Goal: Transaction & Acquisition: Purchase product/service

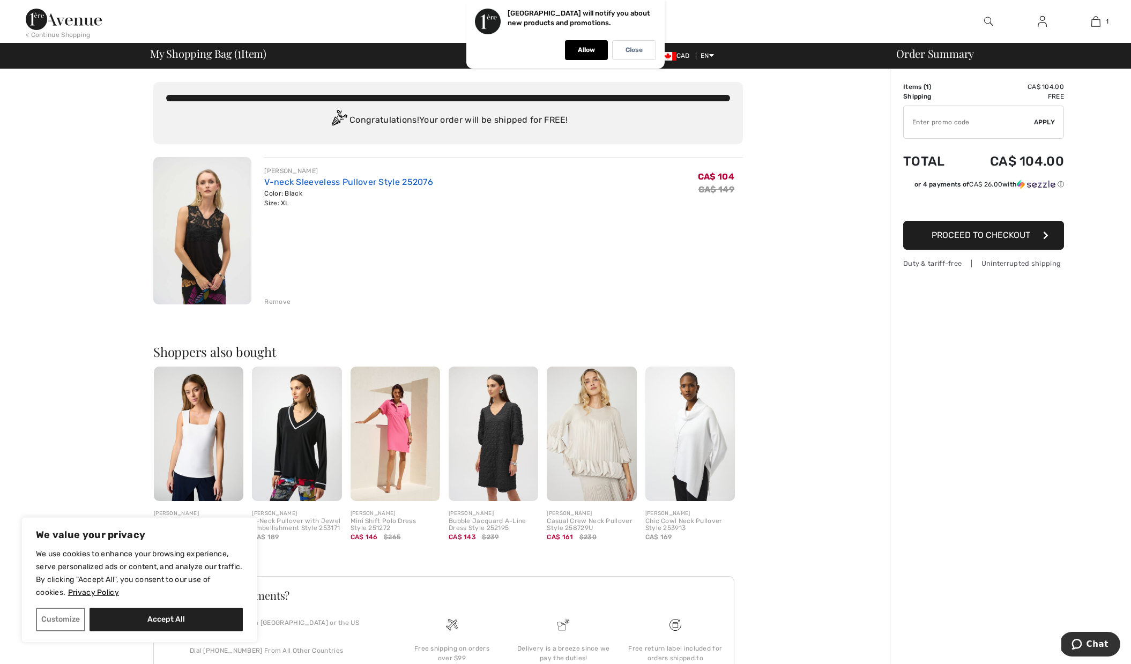
click at [295, 185] on link "V-neck Sleeveless Pullover Style 252076" at bounding box center [348, 182] width 169 height 10
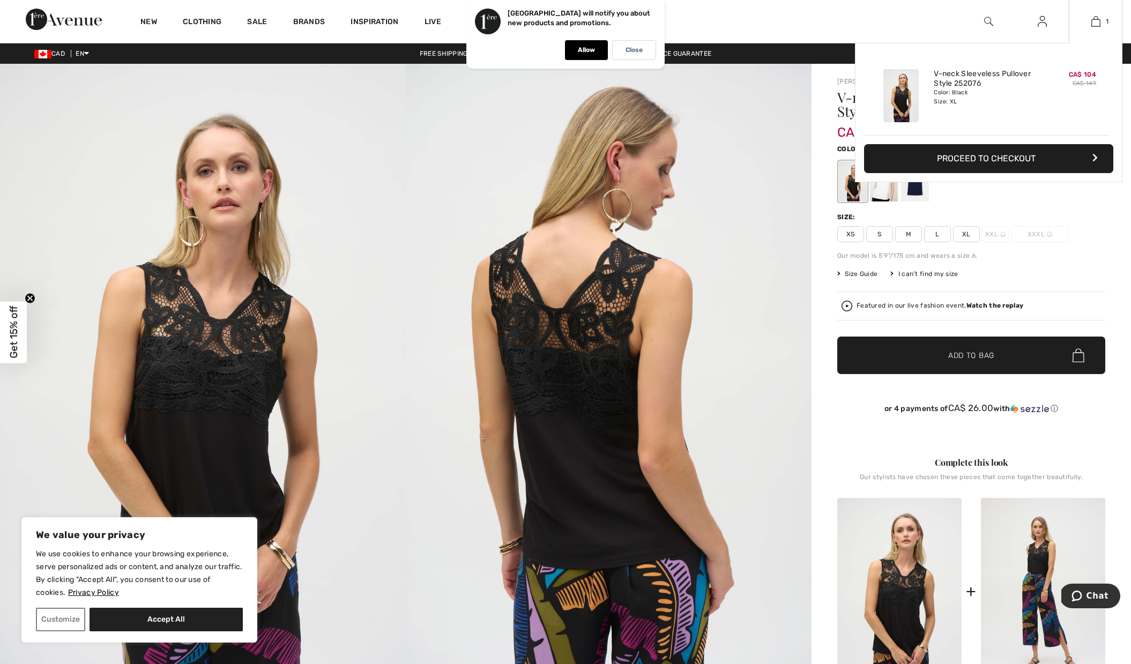
click at [1022, 155] on button "Proceed to Checkout" at bounding box center [988, 158] width 249 height 29
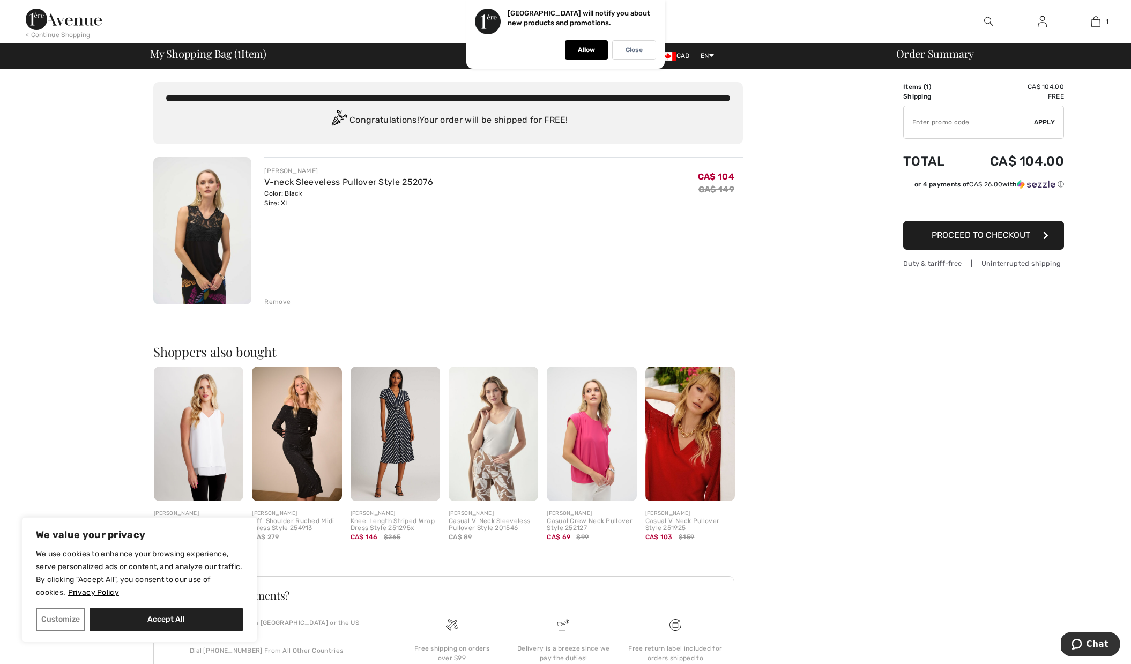
click at [1040, 27] on img at bounding box center [1042, 21] width 9 height 13
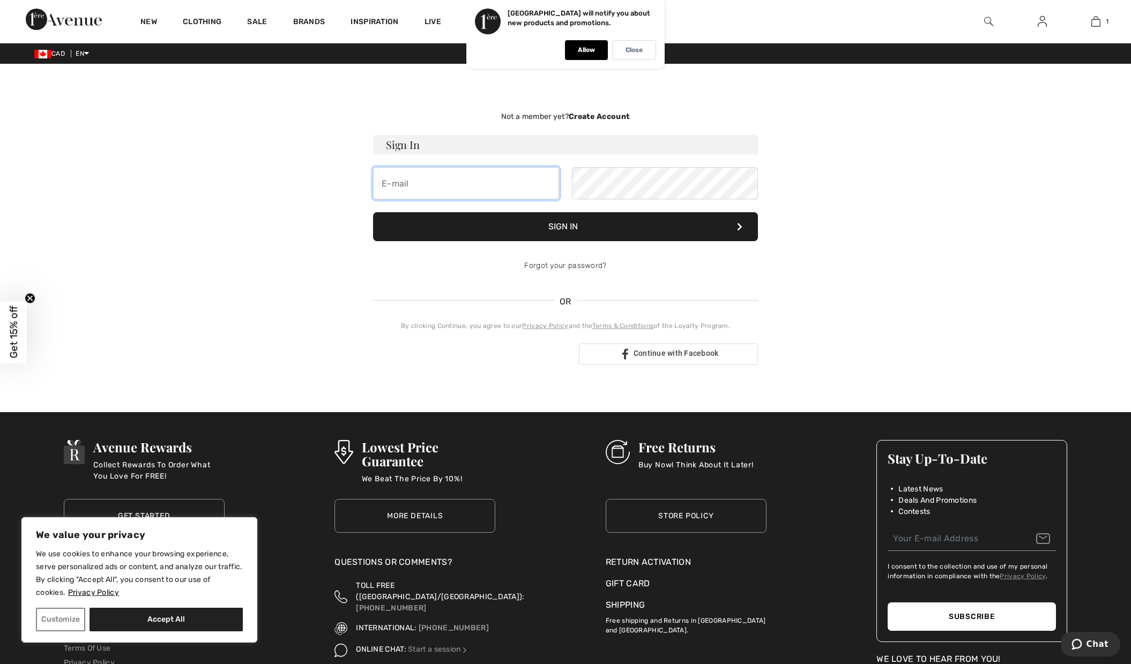
click at [470, 198] on input "email" at bounding box center [466, 183] width 186 height 32
type input "sania.k.rempel@gmail.com"
click at [562, 228] on button "Sign In" at bounding box center [565, 226] width 385 height 29
click at [590, 228] on button "Sign In" at bounding box center [565, 226] width 385 height 29
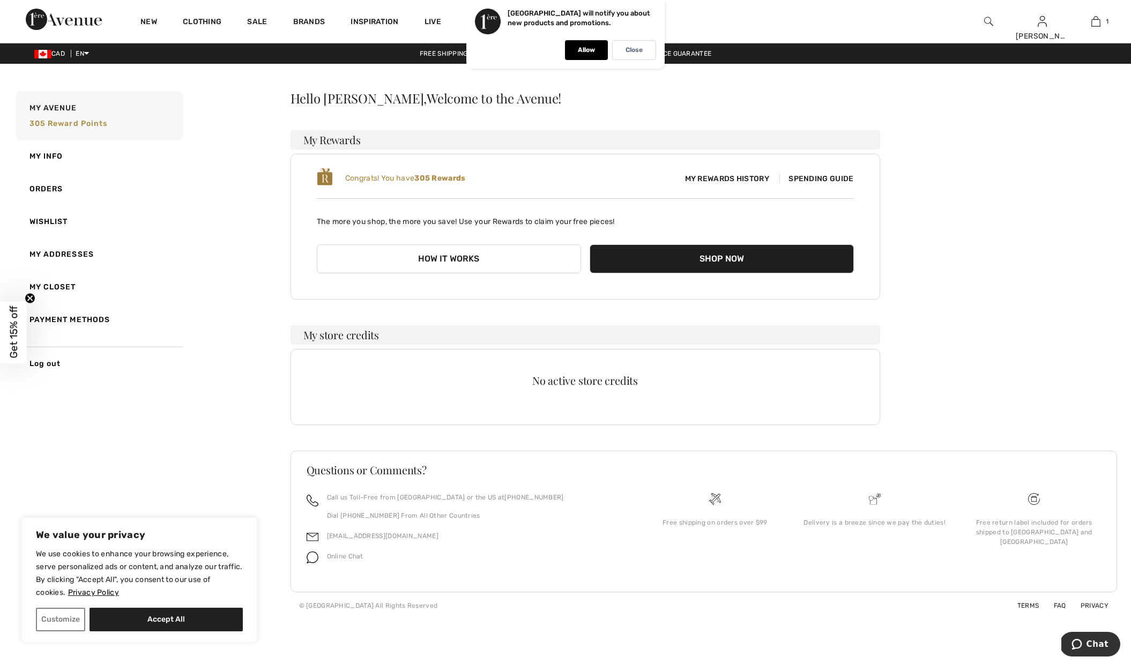
click at [444, 257] on button "How it works" at bounding box center [449, 258] width 264 height 29
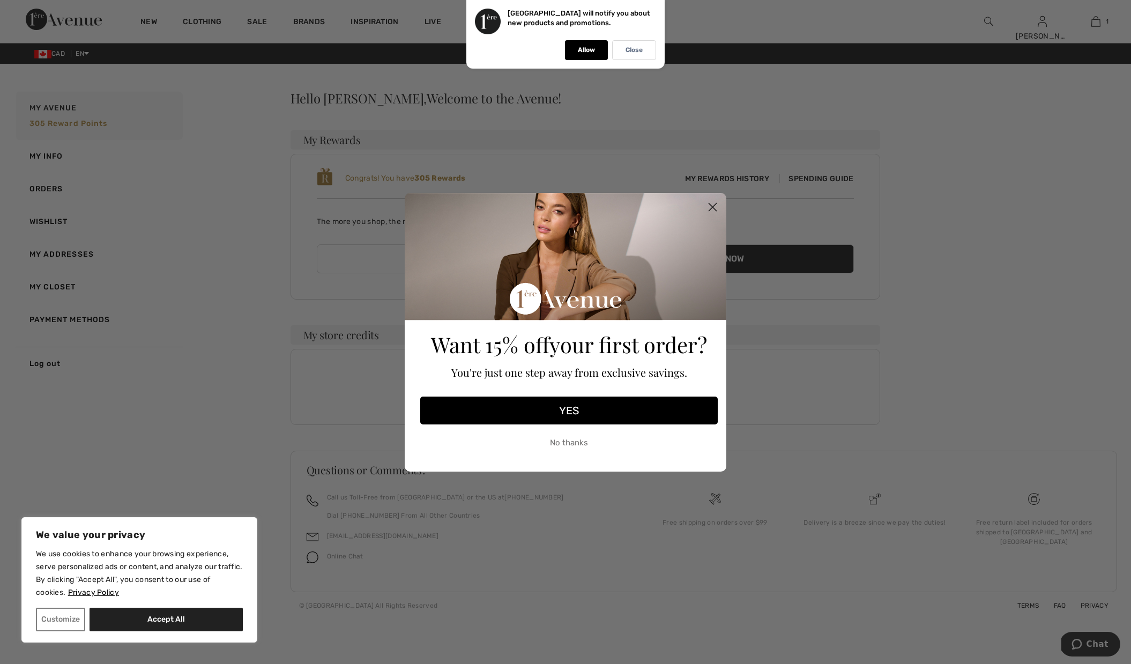
click at [576, 406] on button "YES" at bounding box center [569, 411] width 298 height 28
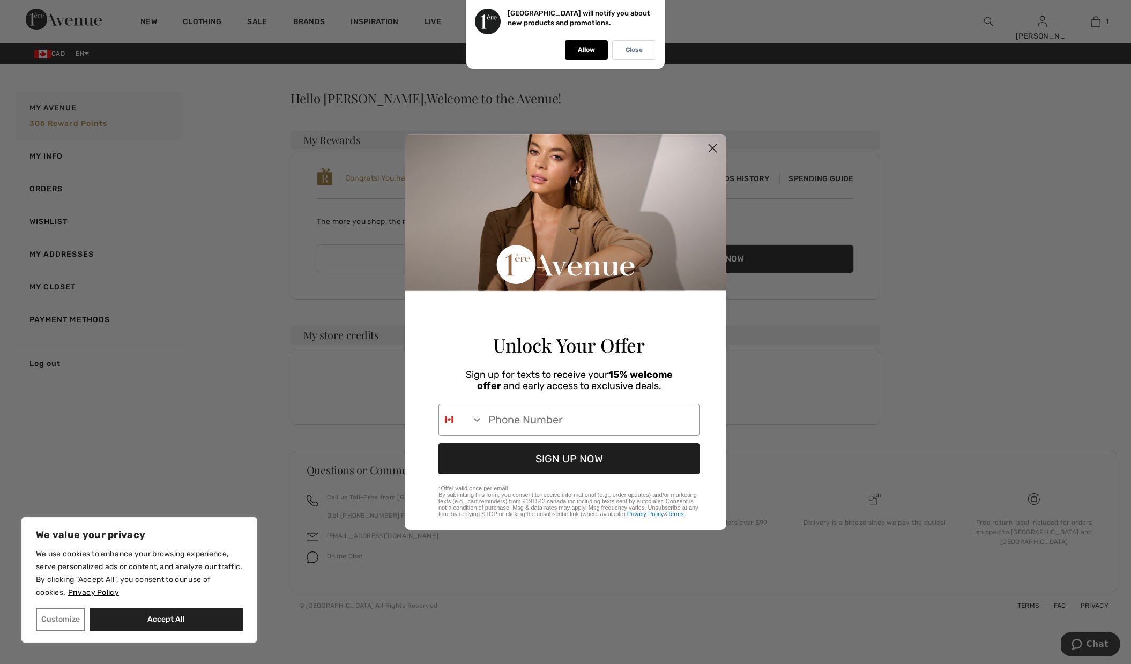
click at [708, 142] on circle "Close dialog" at bounding box center [713, 148] width 18 height 18
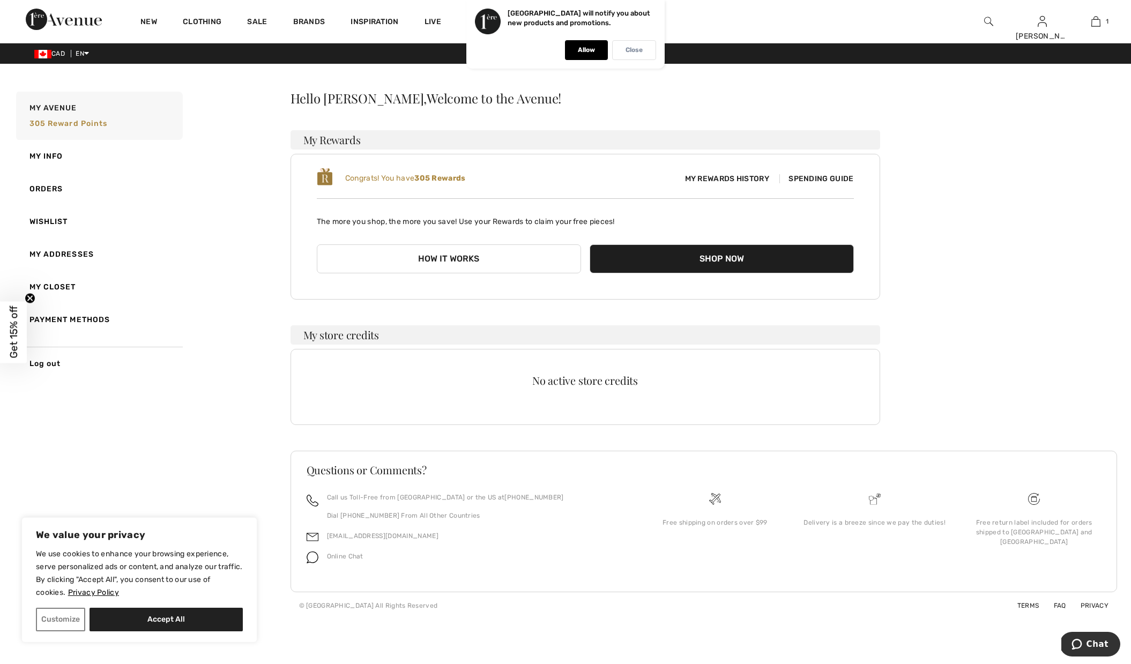
click at [634, 54] on div "Close" at bounding box center [634, 50] width 44 height 20
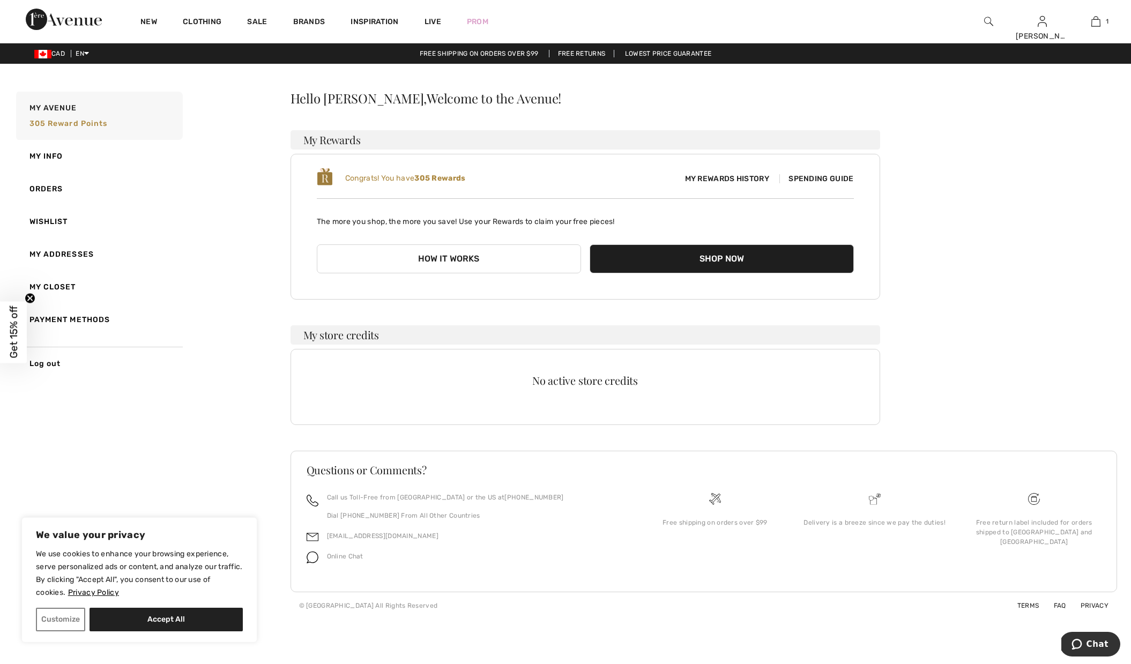
click at [723, 177] on span "My Rewards History" at bounding box center [727, 178] width 101 height 11
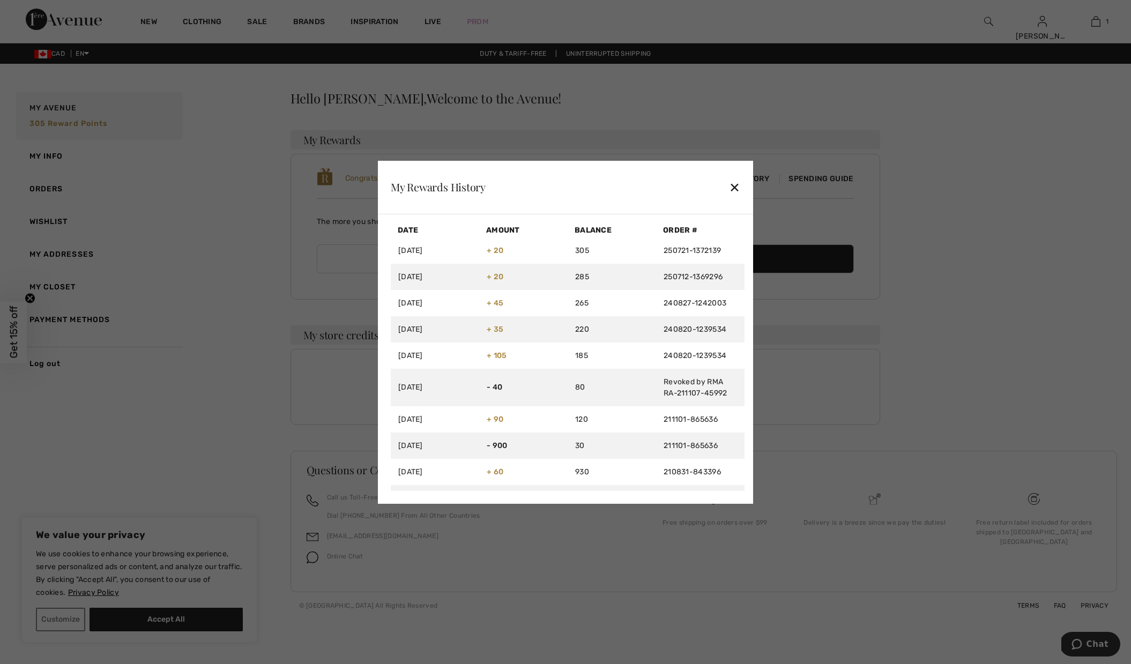
click at [733, 186] on div "✕" at bounding box center [734, 187] width 11 height 23
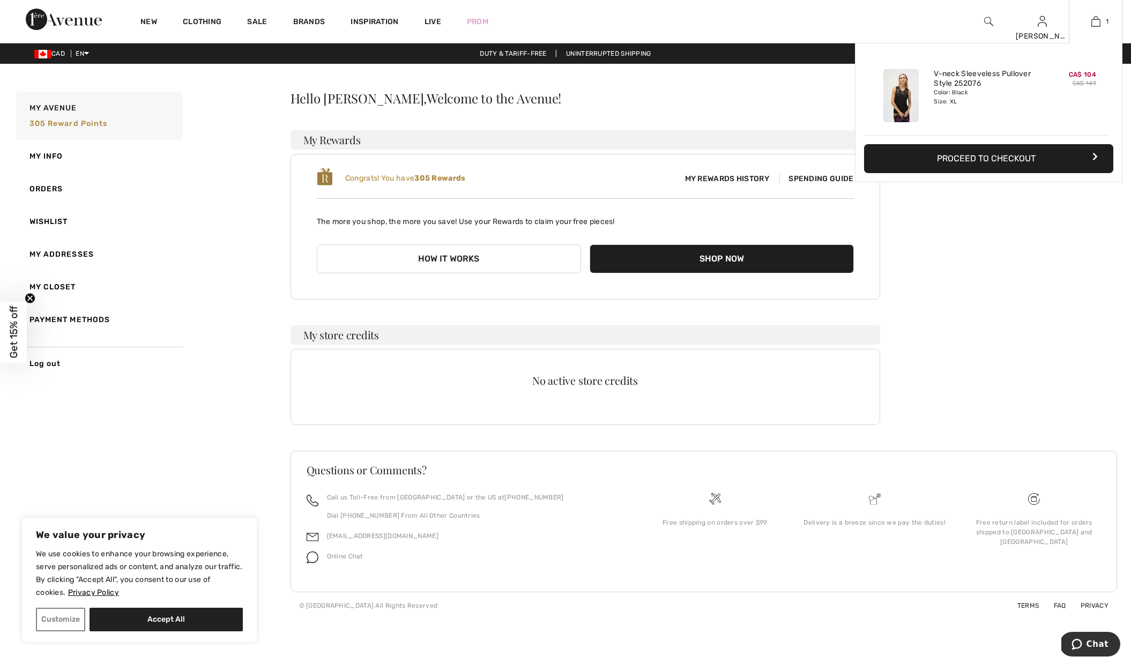
click at [997, 156] on button "Proceed to Checkout" at bounding box center [988, 158] width 249 height 29
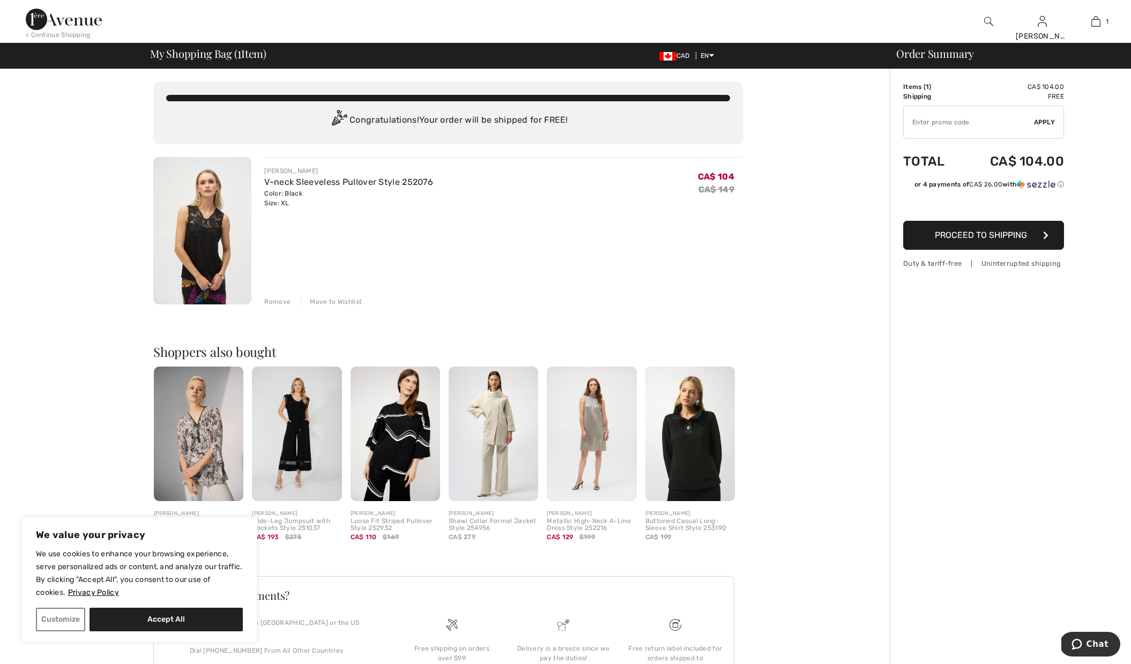
click at [956, 124] on input "TEXT" at bounding box center [969, 122] width 130 height 32
click at [989, 235] on span "Proceed to Shipping" at bounding box center [981, 235] width 92 height 10
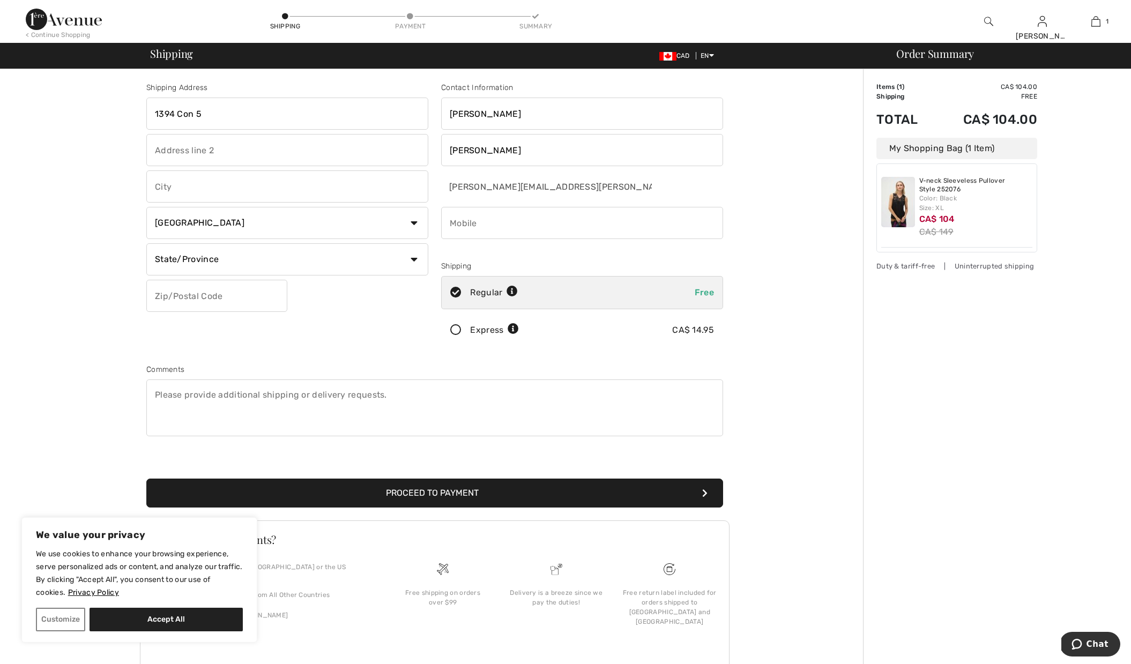
type input "1394 Con 5"
type input "RR2"
type input "[PERSON_NAME]"
select select "ON"
type input "N0P2P0"
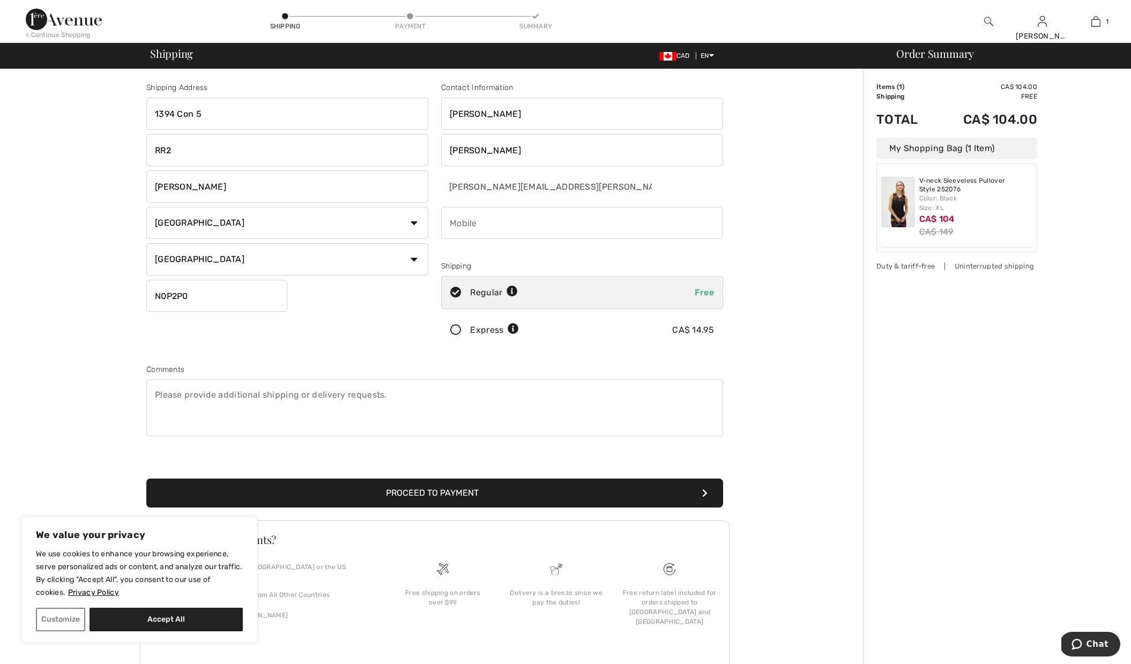
click at [427, 491] on button "Proceed to Payment" at bounding box center [434, 493] width 577 height 29
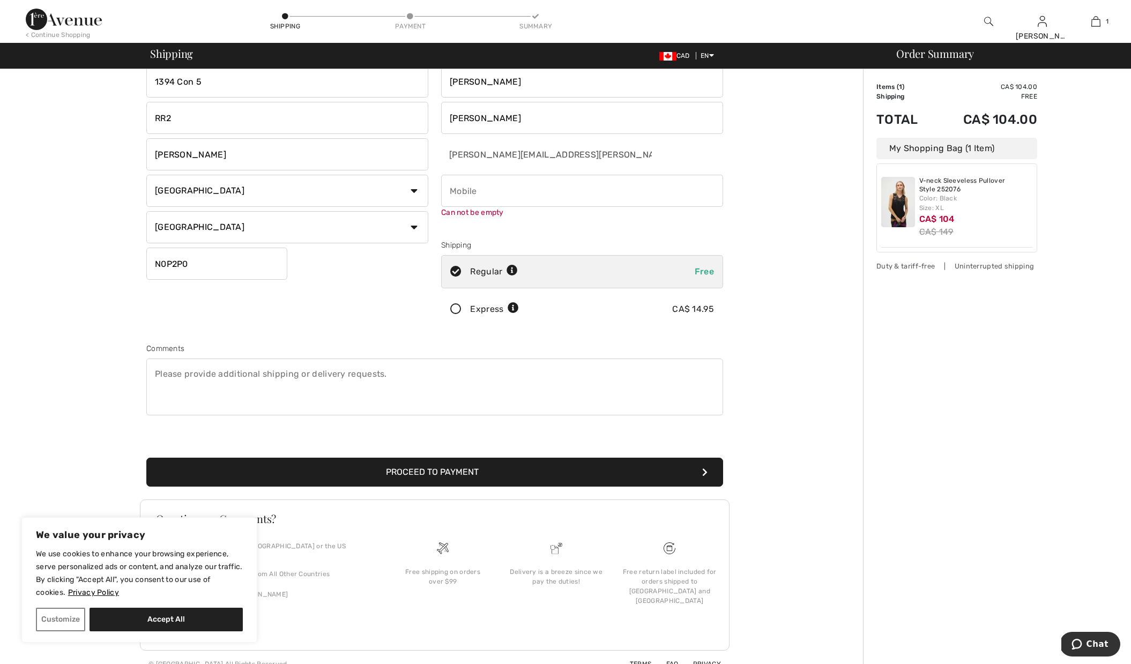
scroll to position [36, 0]
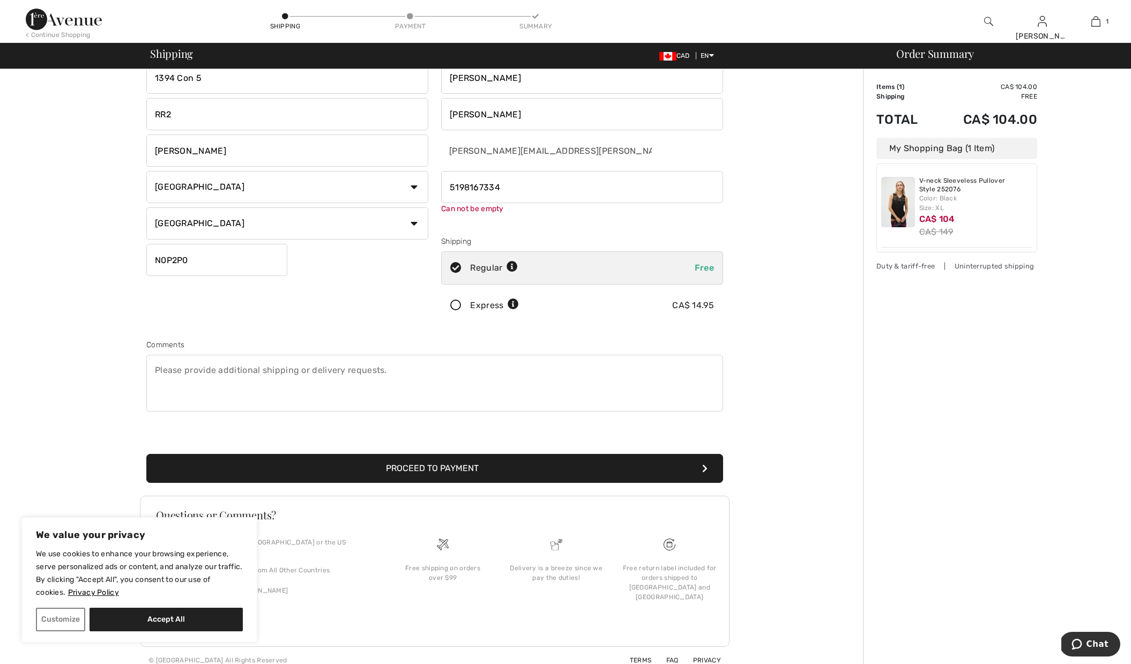
type input "5198167334"
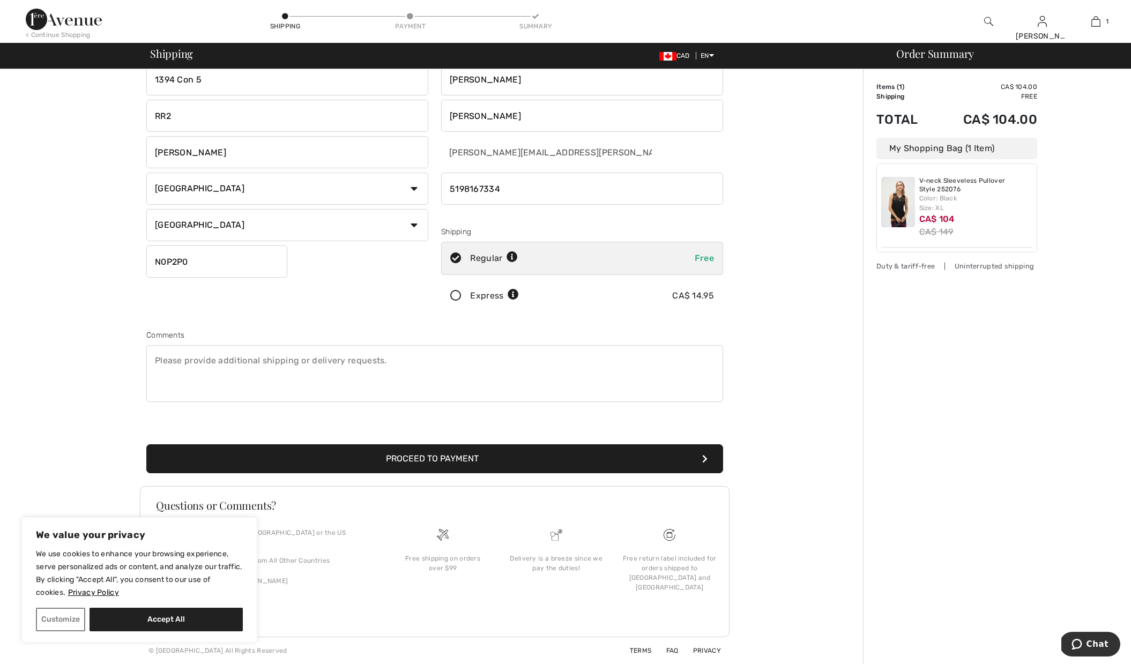
click at [450, 464] on button "Proceed to Payment" at bounding box center [434, 458] width 577 height 29
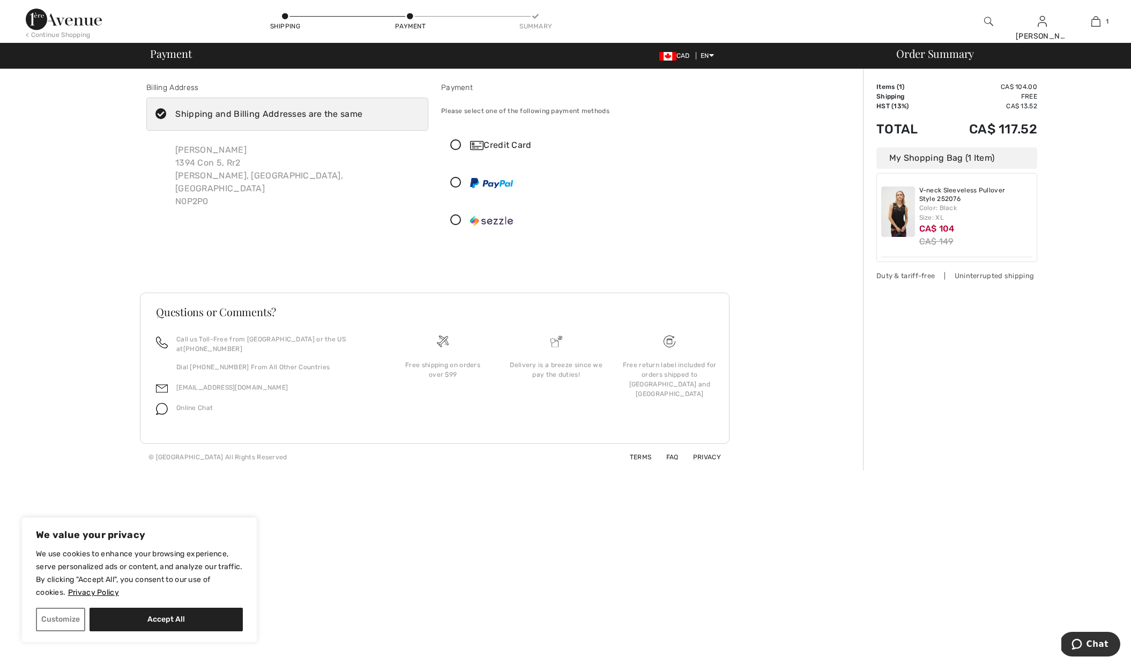
click at [458, 141] on icon at bounding box center [456, 145] width 28 height 11
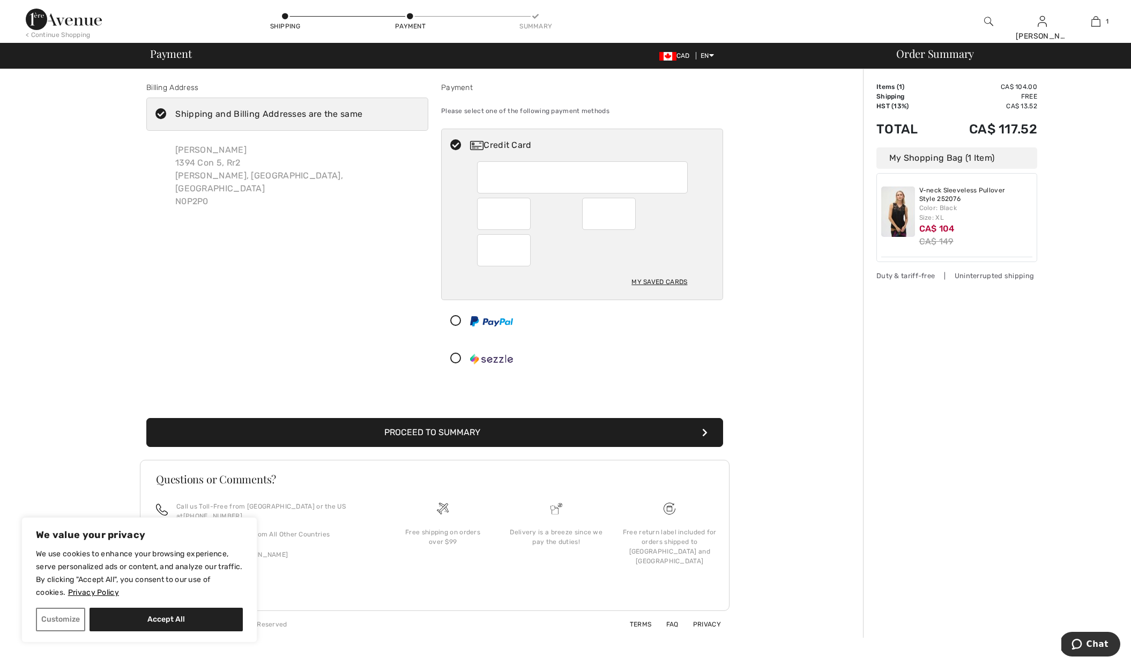
click at [484, 433] on button "Proceed to Summary" at bounding box center [434, 432] width 577 height 29
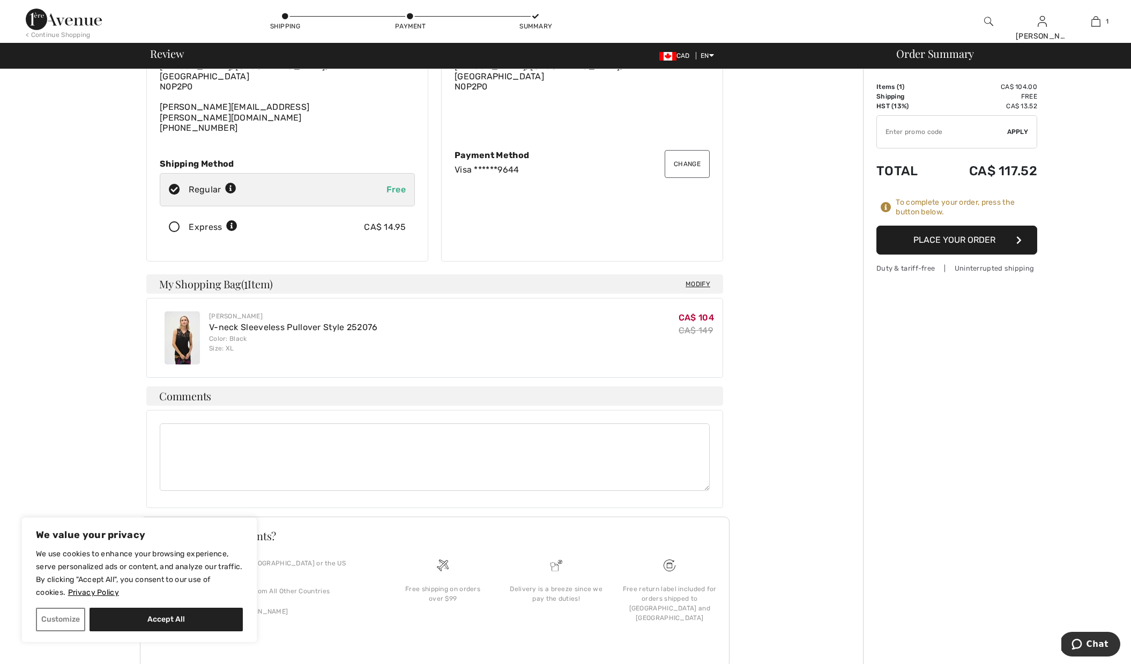
scroll to position [88, 0]
click at [967, 241] on button "Place Your Order" at bounding box center [956, 240] width 161 height 29
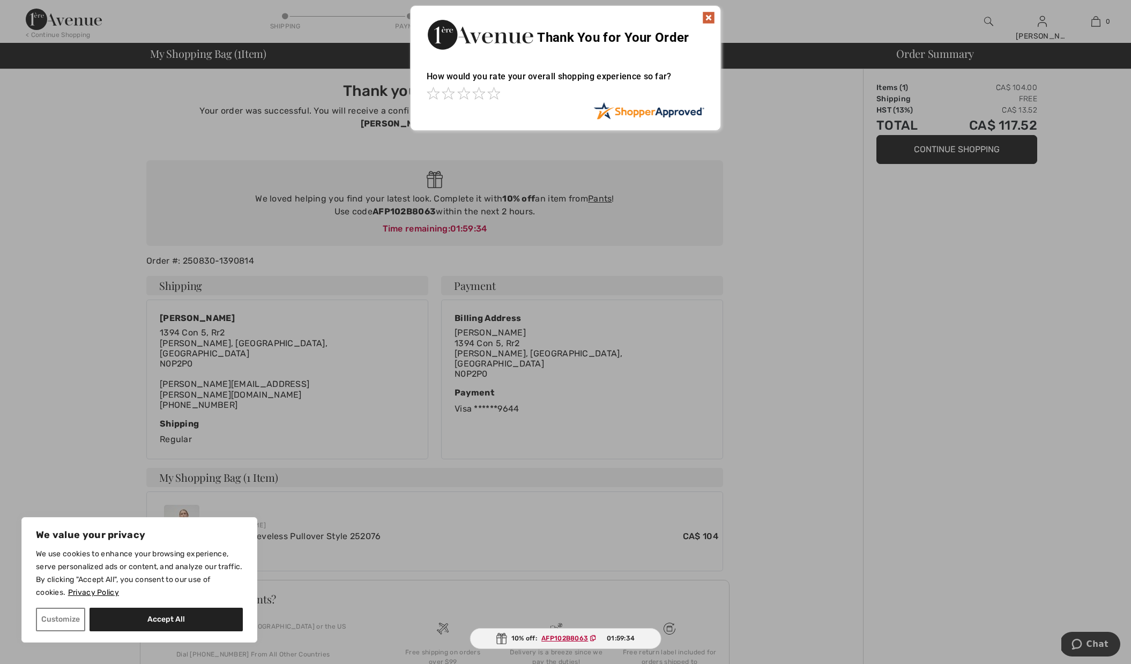
click at [601, 187] on div at bounding box center [565, 332] width 1131 height 664
click at [708, 16] on img at bounding box center [708, 17] width 13 height 13
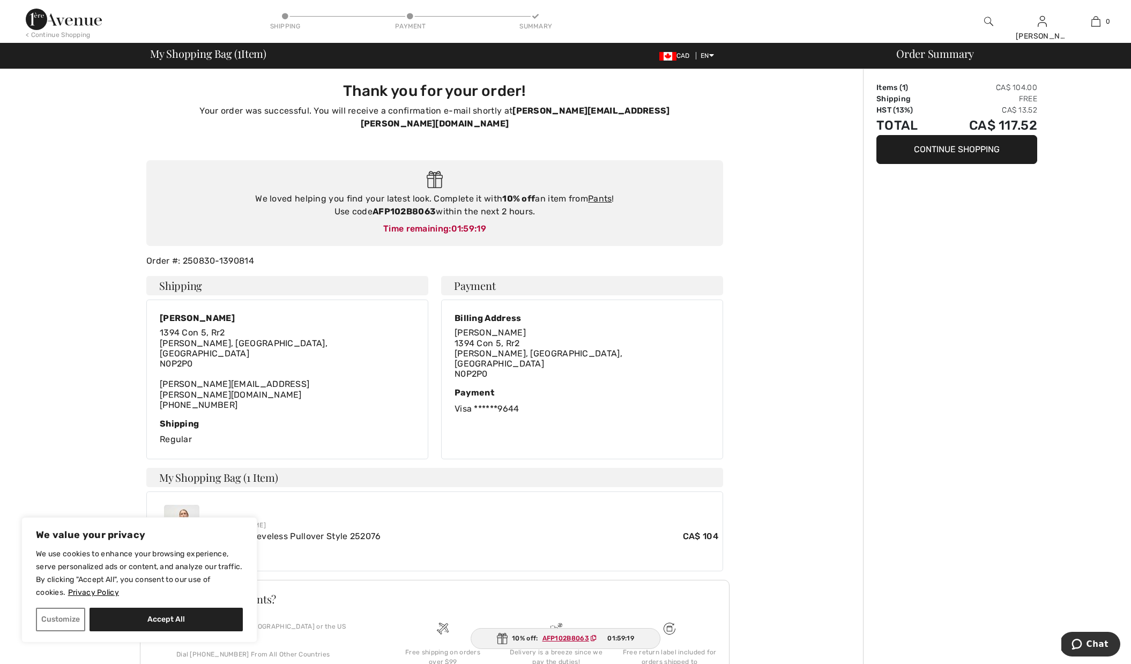
click at [957, 149] on button "Continue Shopping" at bounding box center [956, 149] width 161 height 29
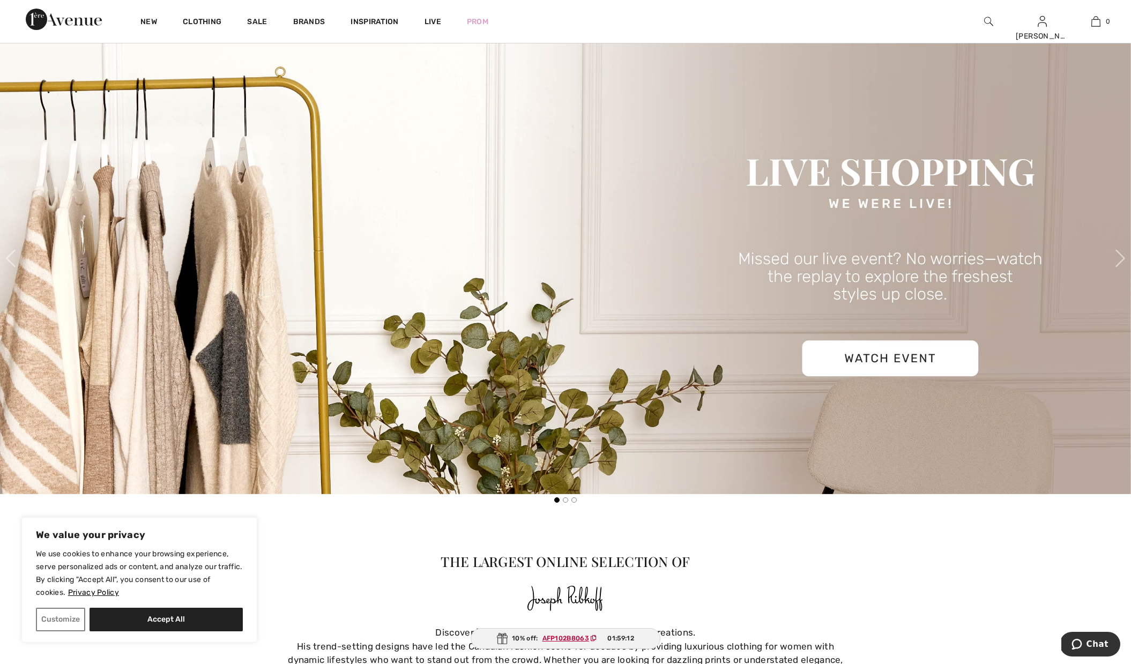
scroll to position [292, 0]
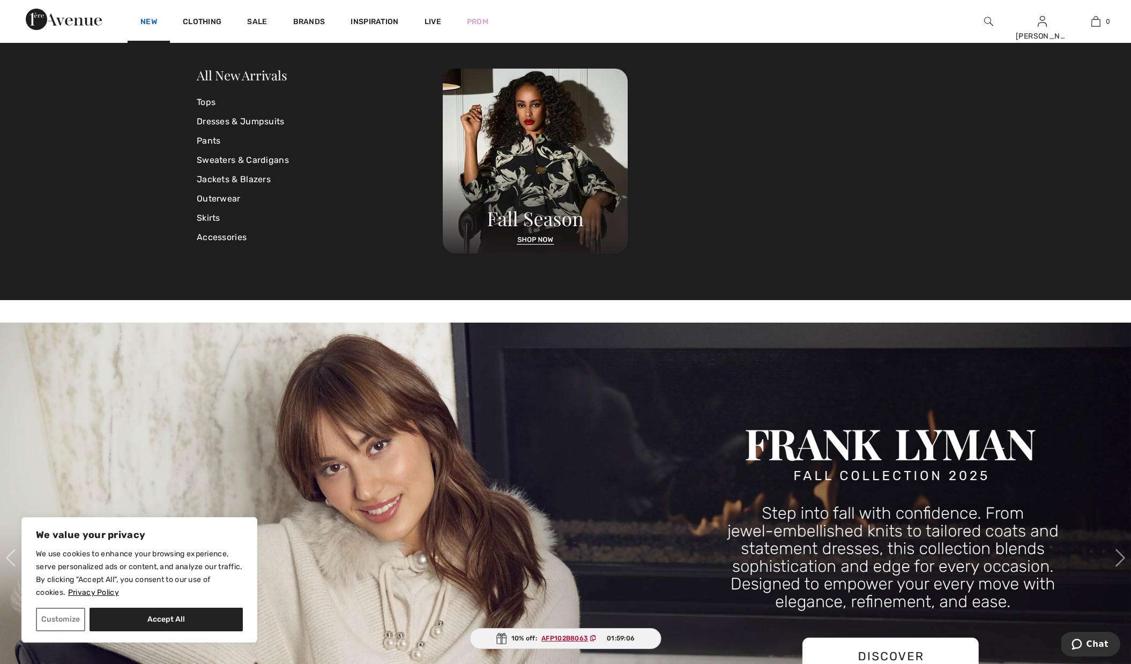
click at [151, 23] on link "New" at bounding box center [148, 22] width 17 height 11
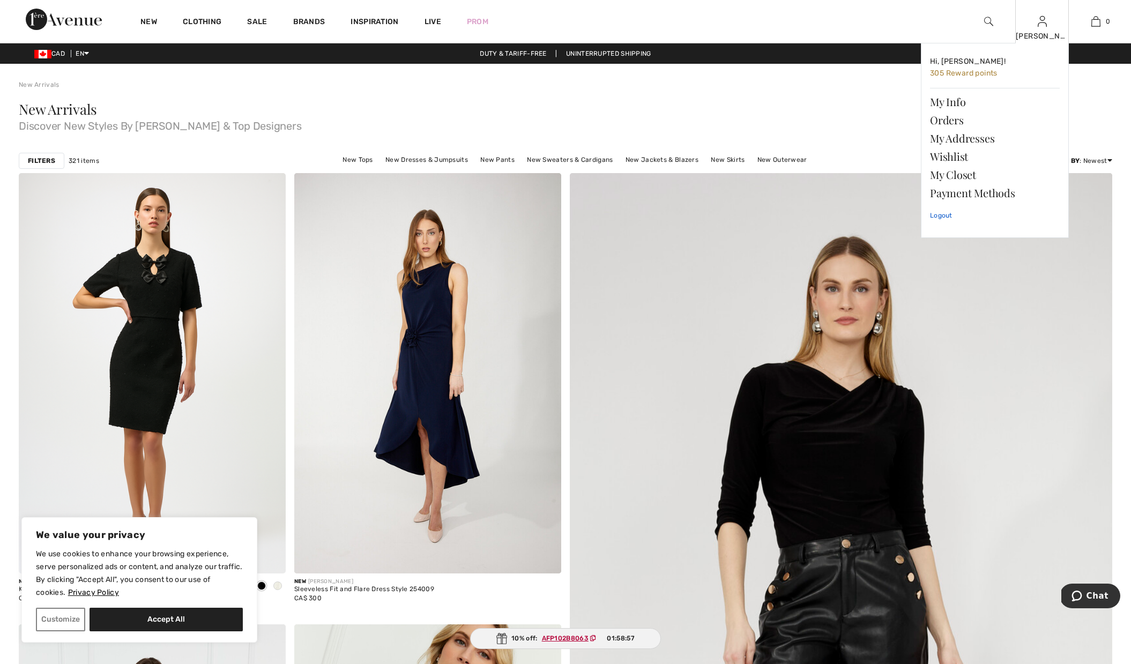
click at [943, 213] on link "Logout" at bounding box center [995, 215] width 130 height 27
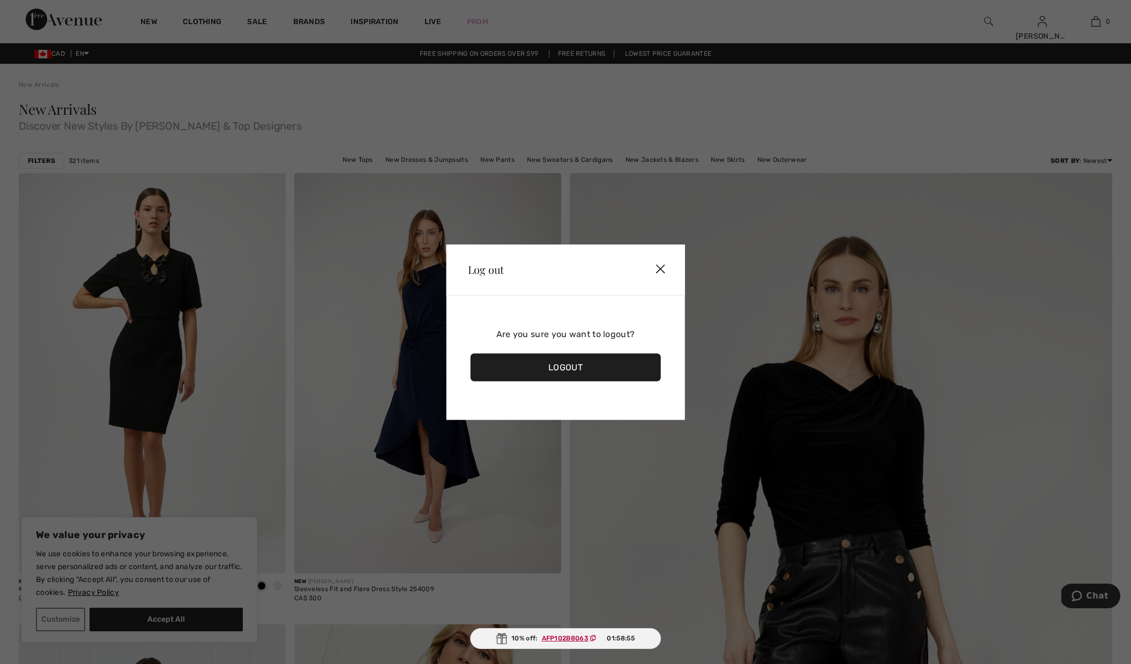
click at [580, 363] on div "Logout" at bounding box center [566, 367] width 190 height 28
